Goal: Check status

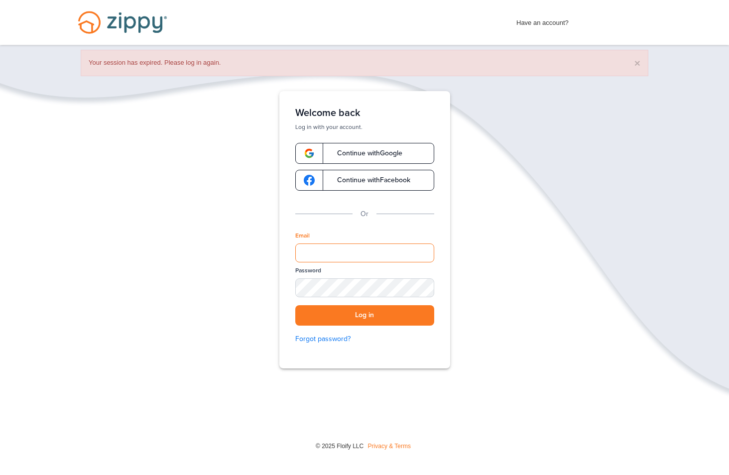
type input "**********"
click at [364, 315] on button "Log in" at bounding box center [364, 315] width 139 height 20
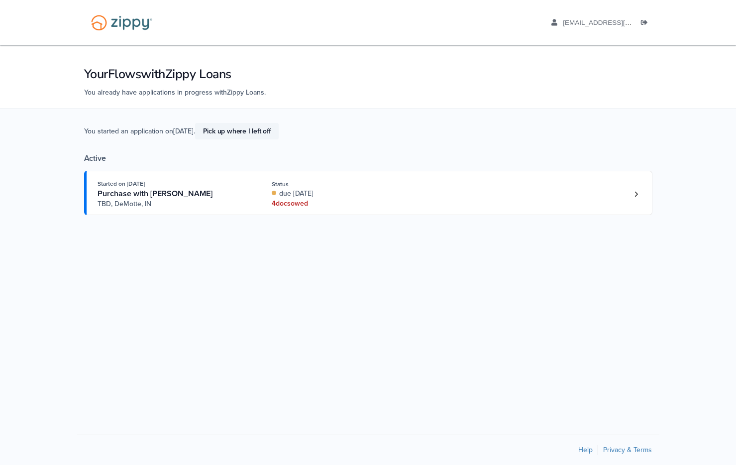
click at [249, 126] on link "Pick up where I left off" at bounding box center [237, 131] width 84 height 16
click at [246, 199] on div "Purchase with [PERSON_NAME]" at bounding box center [174, 194] width 152 height 10
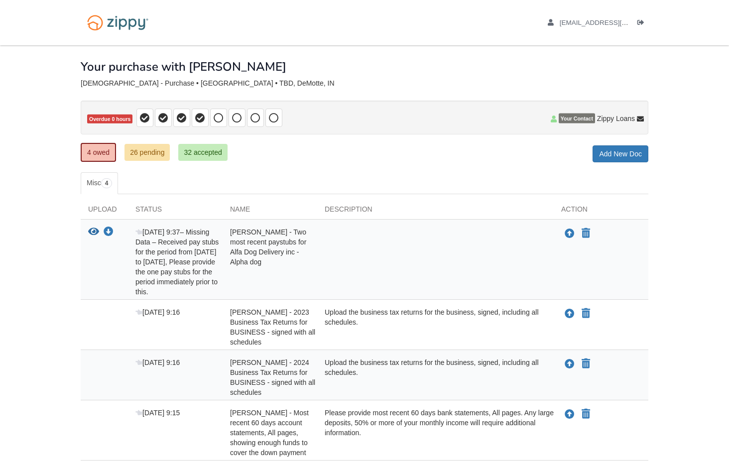
scroll to position [65, 0]
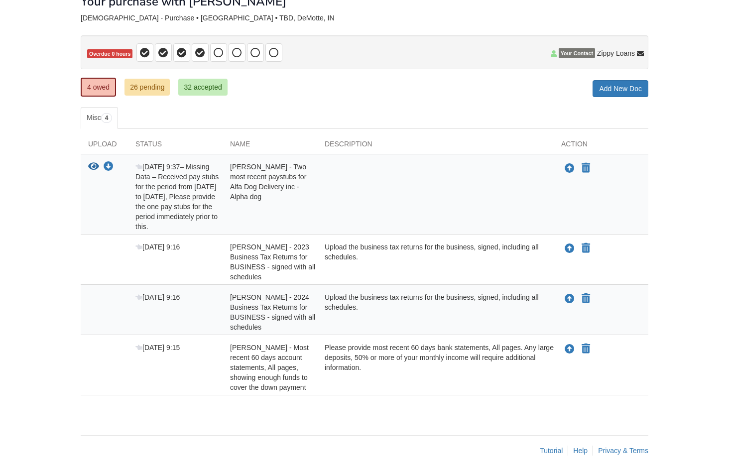
click at [153, 88] on link "26 pending" at bounding box center [146, 87] width 45 height 17
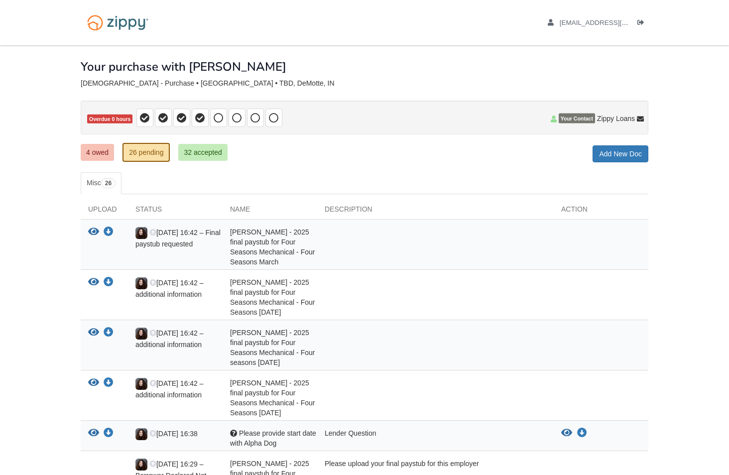
click at [102, 152] on link "4 owed" at bounding box center [97, 152] width 33 height 17
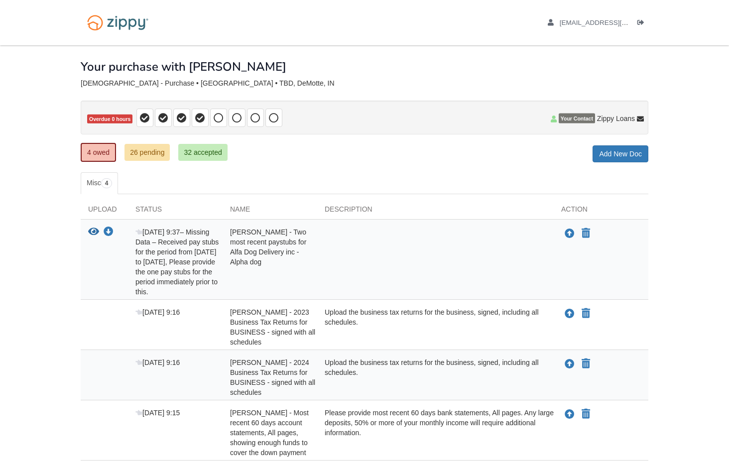
scroll to position [65, 0]
